Goal: Task Accomplishment & Management: Manage account settings

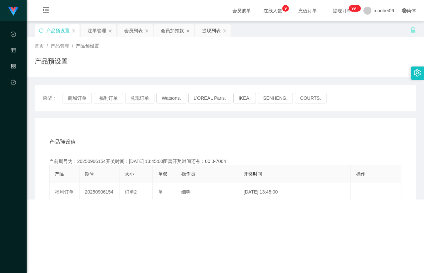
click at [39, 29] on div "产品预设置" at bounding box center [57, 30] width 45 height 13
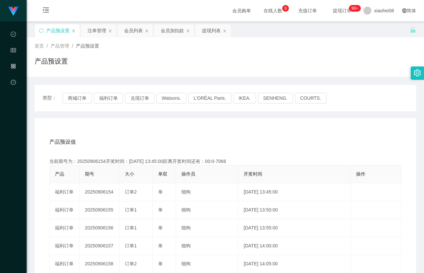
click at [38, 31] on div "产品预设置" at bounding box center [57, 30] width 45 height 13
click at [125, 119] on div "产品预设值 添加期号 当前期号为：20250906154开奖时间：[DATE] 13:45:00距离开奖时间还有：00:0-7066 产品 期号 大小 单双 …" at bounding box center [225, 255] width 381 height 274
click at [43, 31] on icon "图标: sync" at bounding box center [41, 30] width 4 height 4
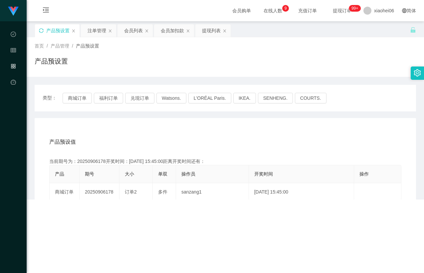
click at [136, 125] on div "产品预设值 添加期号 当前期号为：20250906178开奖时间：[DATE] 15:45:00距离开奖时间还有： 产品 期号 大小 单双 操作员 开奖时间 …" at bounding box center [225, 255] width 381 height 274
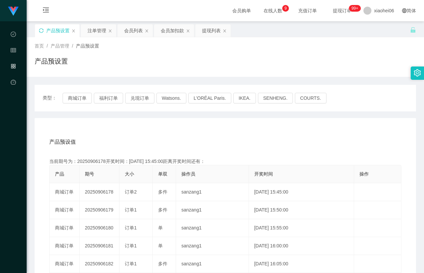
click at [129, 126] on div "产品预设值 添加期号 当前期号为：20250906178开奖时间：[DATE] 15:45:00距离开奖时间还有： 产品 期号 大小 单双 操作员 开奖时间 …" at bounding box center [225, 255] width 381 height 274
click at [129, 126] on div "产品预设值 添加期号 当前期号为：20250906178开奖时间：[DATE] 15:45:00距离开奖时间还有：02:08 产品 期号 大小 单双 操作员 …" at bounding box center [225, 255] width 381 height 274
click at [119, 138] on div "产品预设值 添加期号" at bounding box center [225, 142] width 352 height 19
click at [95, 161] on div "当前期号为：20250906178开奖时间：[DATE] 15:45:00距离开奖时间还有：02:07" at bounding box center [225, 161] width 352 height 7
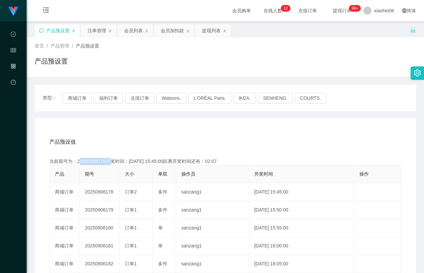
copy div "20250906178"
click at [84, 143] on div "产品预设值 添加期号" at bounding box center [225, 142] width 352 height 19
click at [104, 136] on div "产品预设值 添加期号" at bounding box center [225, 142] width 352 height 19
drag, startPoint x: 98, startPoint y: 161, endPoint x: 103, endPoint y: 159, distance: 5.7
click at [103, 159] on div "当前期号为：20250906178开奖时间：[DATE] 15:45:00距离开奖时间还有：02:01" at bounding box center [225, 161] width 352 height 7
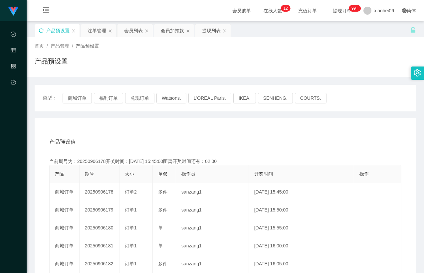
click at [101, 165] on th "期号" at bounding box center [100, 174] width 40 height 18
click at [213, 142] on div "产品预设值 添加期号" at bounding box center [225, 142] width 352 height 19
click at [213, 139] on div "产品预设值 添加期号" at bounding box center [225, 142] width 352 height 19
click at [215, 136] on div "产品预设值 添加期号" at bounding box center [225, 142] width 352 height 19
click at [98, 29] on div "注单管理" at bounding box center [97, 30] width 19 height 13
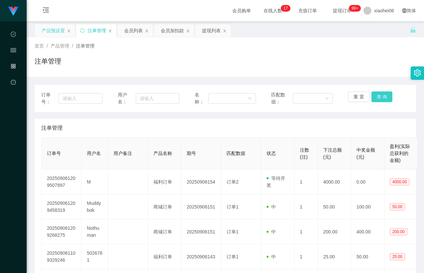
click at [373, 97] on button "查 询" at bounding box center [381, 97] width 21 height 11
click at [348, 119] on div "注单管理" at bounding box center [225, 128] width 368 height 19
drag, startPoint x: 357, startPoint y: 114, endPoint x: 375, endPoint y: 96, distance: 25.9
click at [357, 114] on div "订单号： 用户名： 名称： 匹配数据： 重 置 查 询 注单管理 订单号 用户名 用户备注 产品名称 期号 匹配数据 状态 注数(注) 下注总额(元) 中奖金…" at bounding box center [225, 263] width 381 height 356
click at [375, 94] on button "查 询" at bounding box center [381, 97] width 21 height 11
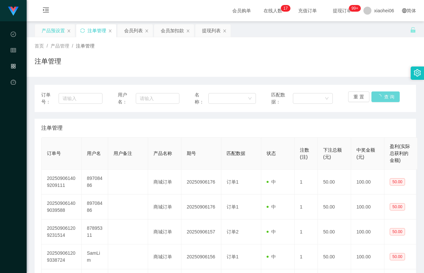
drag, startPoint x: 362, startPoint y: 68, endPoint x: 367, endPoint y: 54, distance: 14.8
click at [362, 66] on div "注单管理" at bounding box center [225, 63] width 381 height 15
click at [380, 97] on button "查 询" at bounding box center [381, 97] width 21 height 11
click at [369, 120] on div "注单管理" at bounding box center [225, 128] width 368 height 19
click at [371, 63] on div "注单管理" at bounding box center [225, 63] width 381 height 15
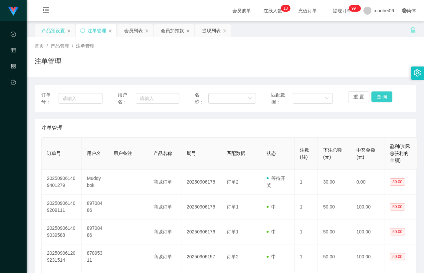
click at [383, 95] on button "查 询" at bounding box center [381, 97] width 21 height 11
click at [331, 130] on div "注单管理" at bounding box center [225, 128] width 368 height 19
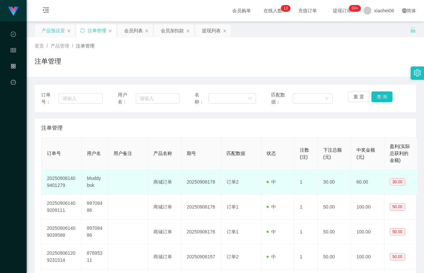
click at [95, 177] on td "Muddybok" at bounding box center [95, 182] width 27 height 25
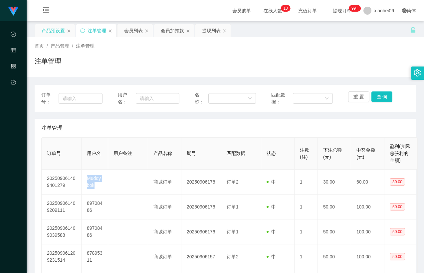
copy td "Muddybok"
click at [135, 28] on div "会员列表" at bounding box center [133, 30] width 19 height 13
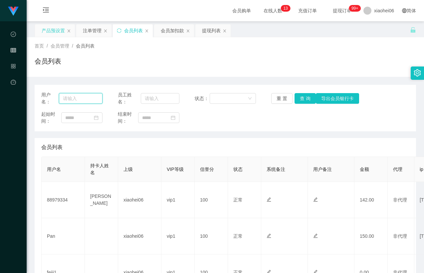
click at [93, 96] on input "text" at bounding box center [81, 98] width 44 height 11
paste input "Muddybok"
type input "Muddybok"
click at [302, 97] on button "查 询" at bounding box center [305, 98] width 21 height 11
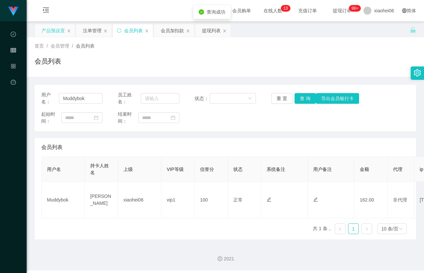
click at [279, 131] on div "用户名： Muddybok 员工姓名： 状态： 重 置 查 询 导出会员银行卡 起始时间： 结束时间： 会员列表 用户名 持卡人姓名 上级 VIP等级 信誉分…" at bounding box center [225, 162] width 381 height 155
click at [339, 68] on div "会员列表" at bounding box center [225, 63] width 381 height 15
